Goal: Communication & Community: Answer question/provide support

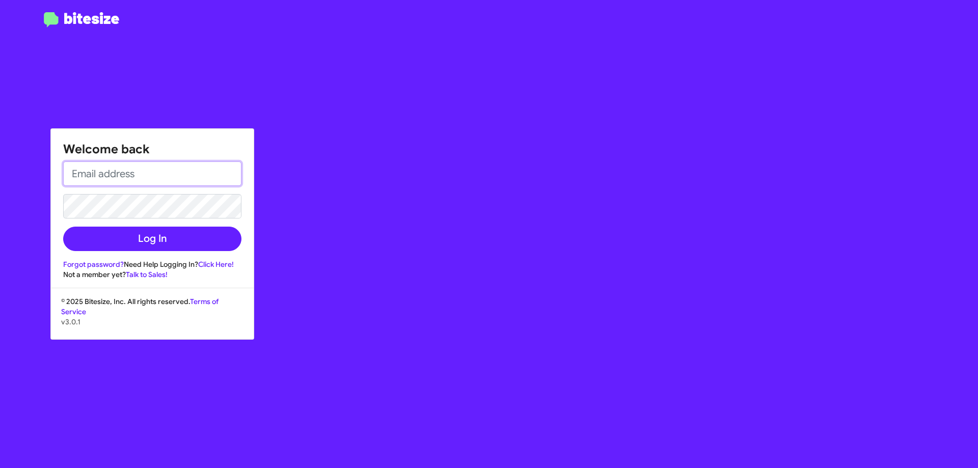
click at [145, 170] on input "email" at bounding box center [152, 174] width 178 height 24
type input "[EMAIL_ADDRESS][DOMAIN_NAME]"
click at [63, 227] on button "Log In" at bounding box center [152, 239] width 178 height 24
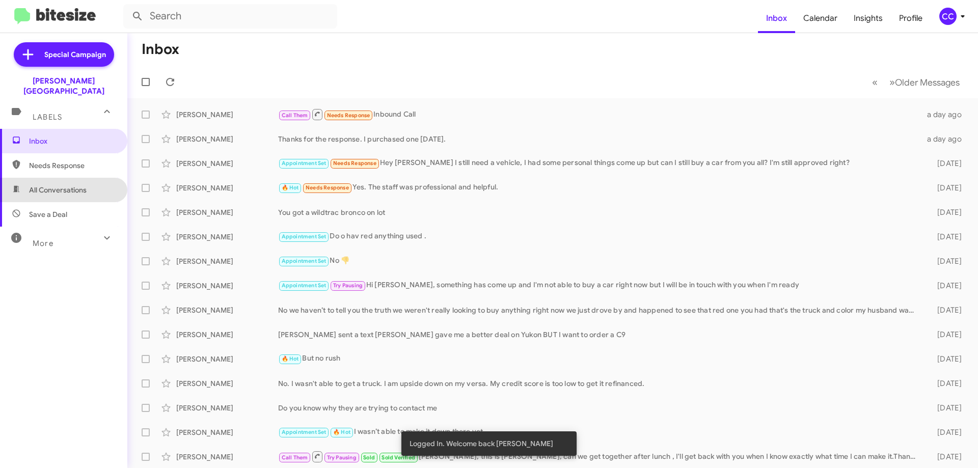
click at [71, 185] on span "All Conversations" at bounding box center [58, 190] width 58 height 10
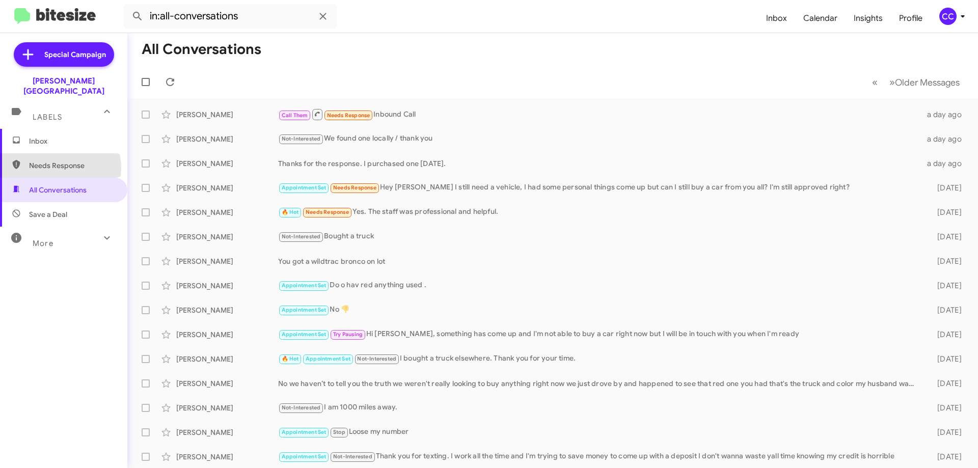
click at [54, 161] on span "Needs Response" at bounding box center [72, 166] width 87 height 10
type input "in:needs-response"
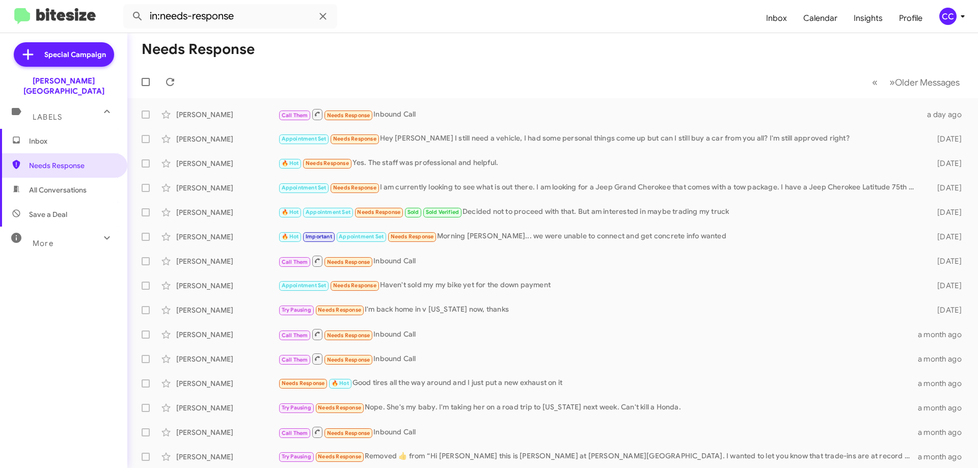
click at [37, 136] on span "Inbox" at bounding box center [72, 141] width 87 height 10
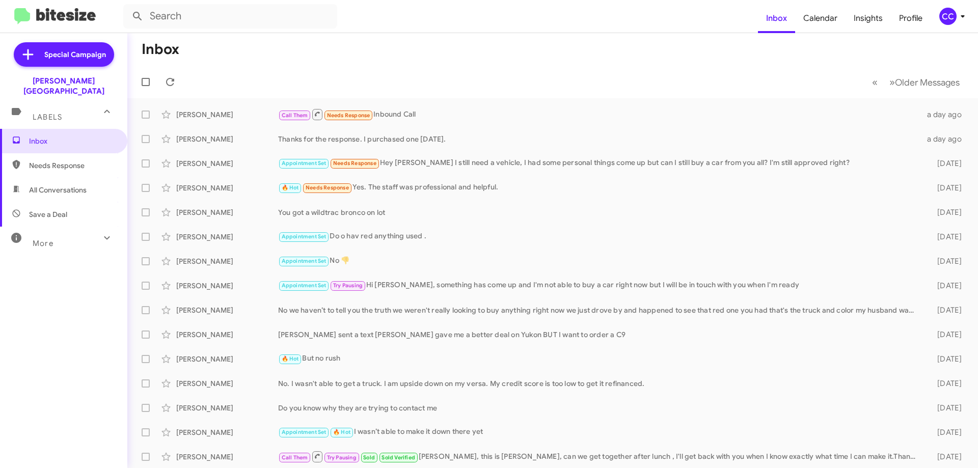
click at [42, 185] on span "All Conversations" at bounding box center [58, 190] width 58 height 10
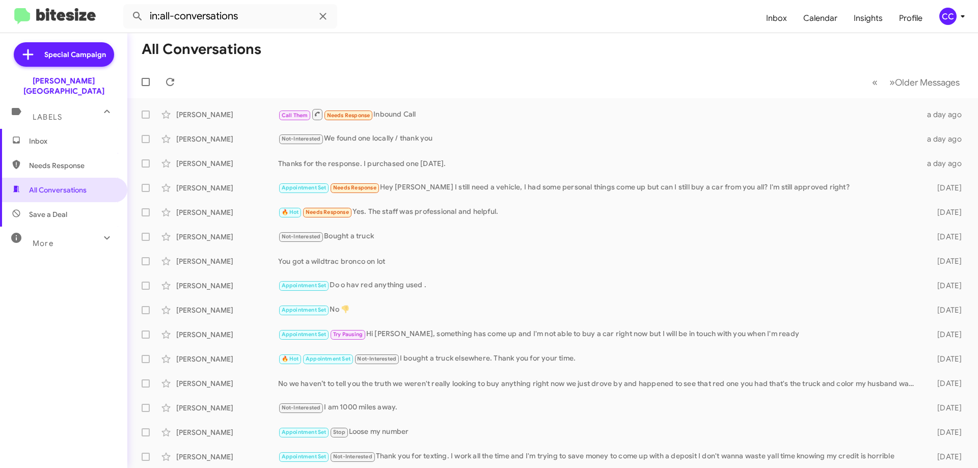
click at [58, 161] on span "Needs Response" at bounding box center [72, 166] width 87 height 10
type input "in:needs-response"
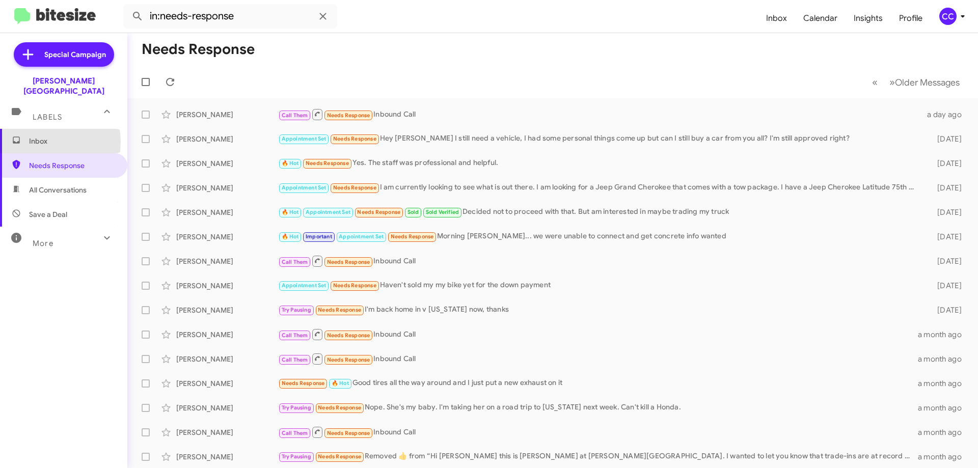
click at [37, 136] on span "Inbox" at bounding box center [72, 141] width 87 height 10
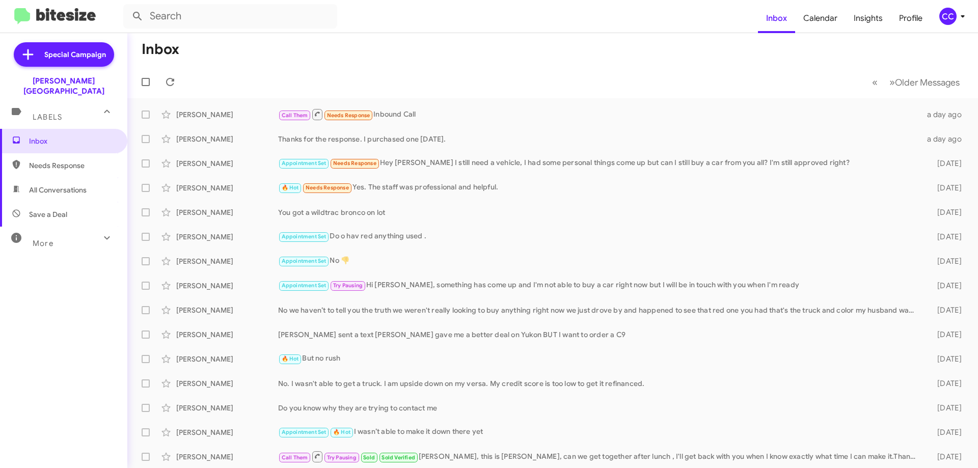
click at [63, 209] on span "Save a Deal" at bounding box center [48, 214] width 38 height 10
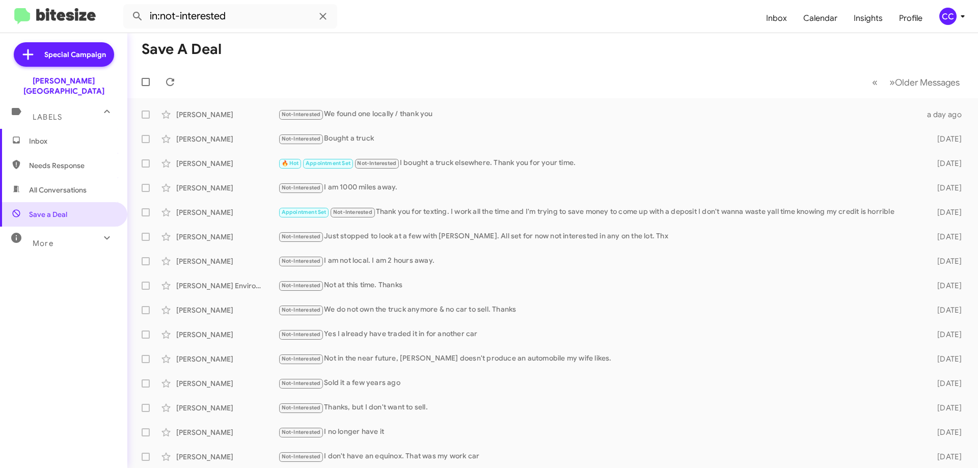
click at [49, 185] on span "All Conversations" at bounding box center [58, 190] width 58 height 10
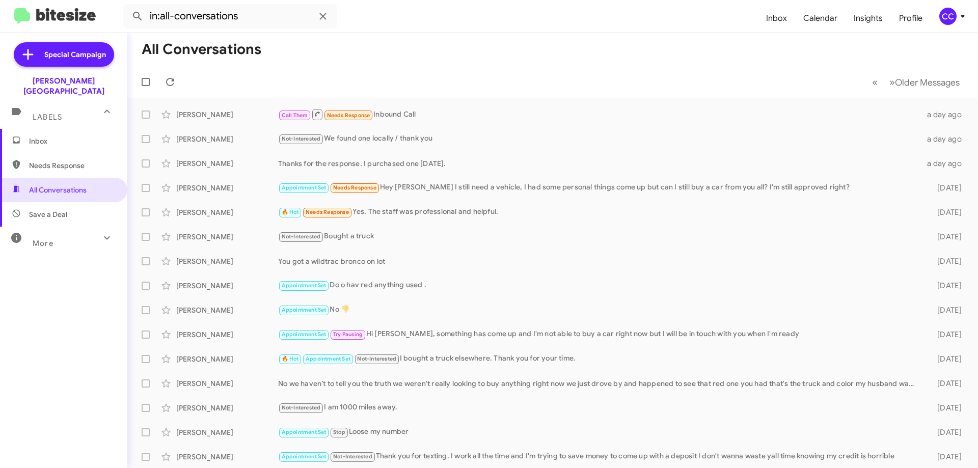
click at [59, 161] on span "Needs Response" at bounding box center [72, 166] width 87 height 10
type input "in:needs-response"
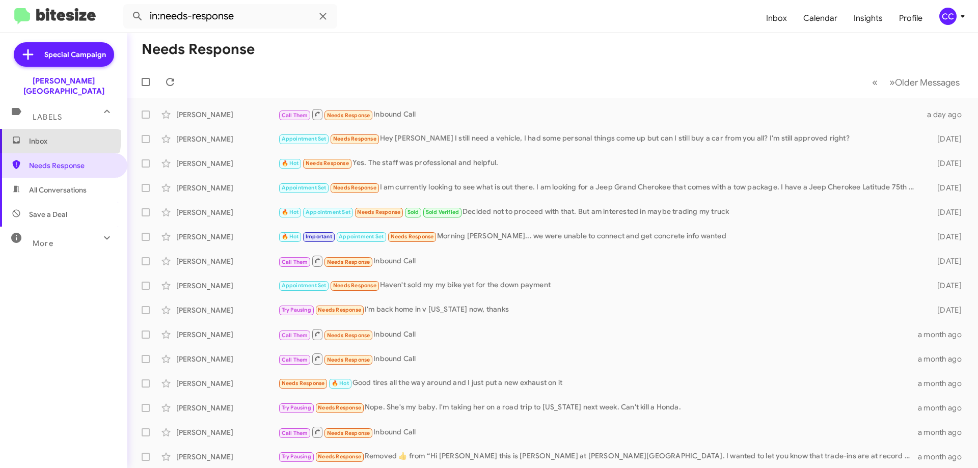
click at [41, 136] on span "Inbox" at bounding box center [72, 141] width 87 height 10
